Goal: Navigation & Orientation: Find specific page/section

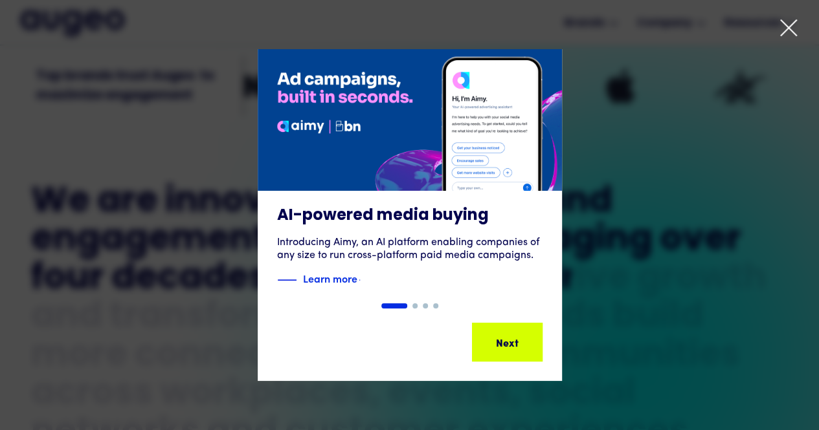
click at [778, 26] on icon at bounding box center [787, 27] width 19 height 19
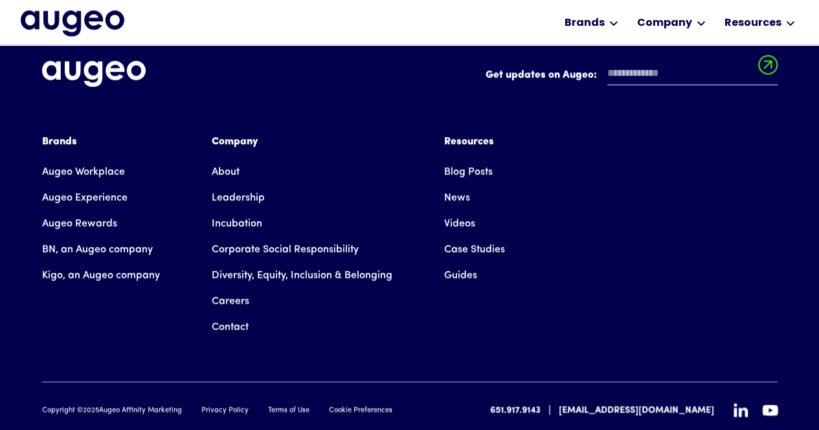
scroll to position [2957, 0]
click at [221, 288] on link "Careers" at bounding box center [231, 301] width 38 height 26
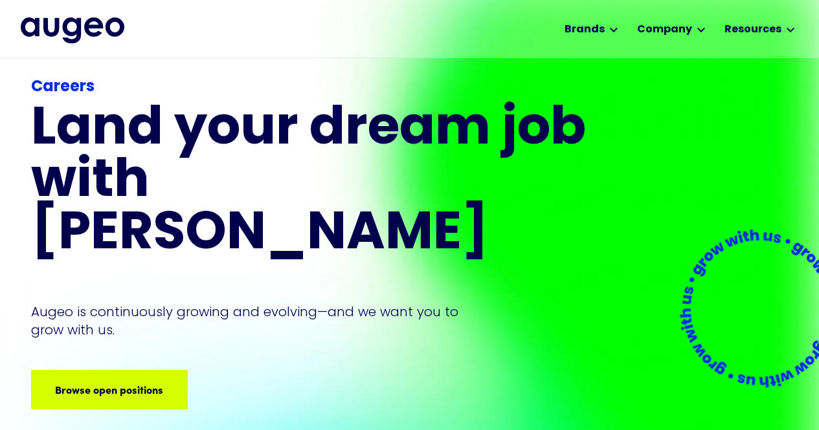
click at [124, 290] on div "Careers Land your dream job﻿ with Augeo Augeo is continuously growing and evolv…" at bounding box center [310, 242] width 559 height 333
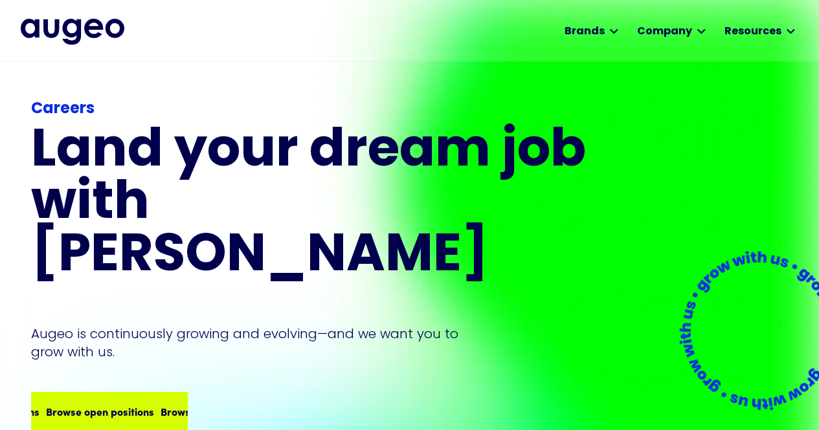
drag, startPoint x: 116, startPoint y: 335, endPoint x: 116, endPoint y: 346, distance: 11.6
click at [116, 344] on div "Careers Land your dream job﻿ with Augeo Augeo is continuously growing and evolv…" at bounding box center [310, 264] width 559 height 333
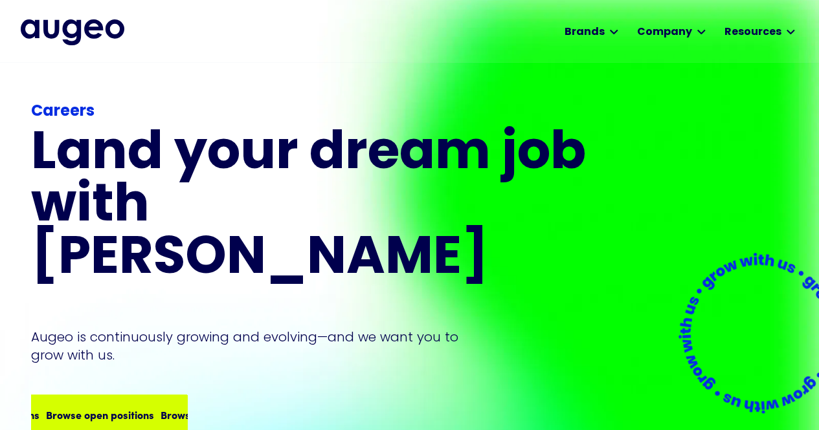
scroll to position [3, 0]
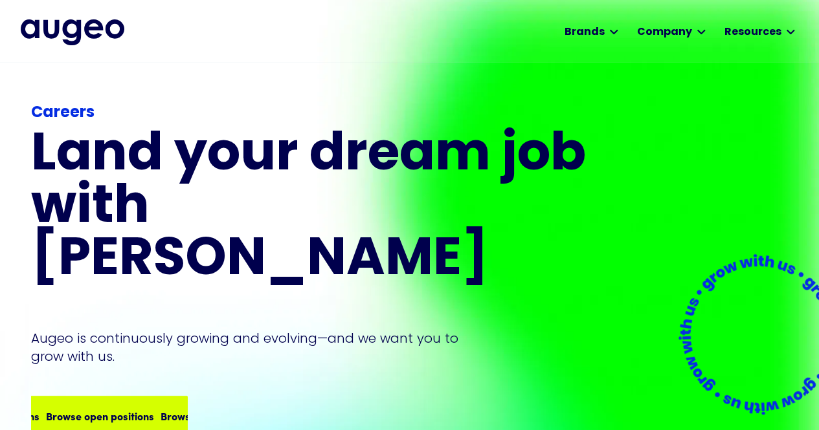
click at [116, 398] on div "Browse open positions Browse open positions Browse open positions Browse open p…" at bounding box center [108, 416] width 153 height 36
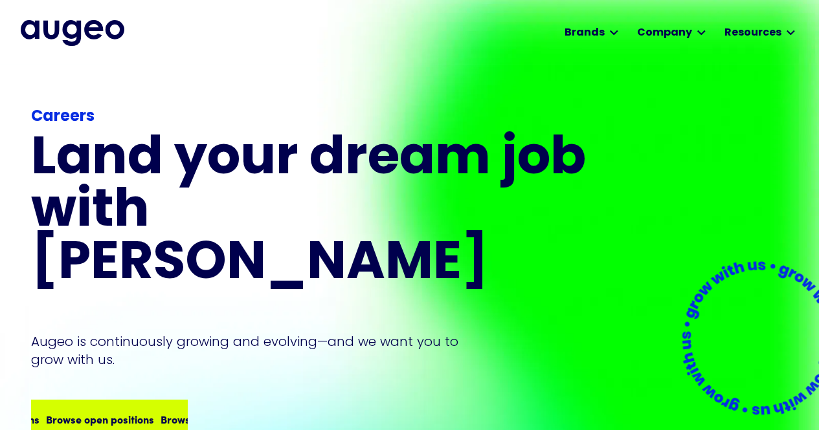
scroll to position [0, 0]
